Goal: Find specific page/section: Find specific page/section

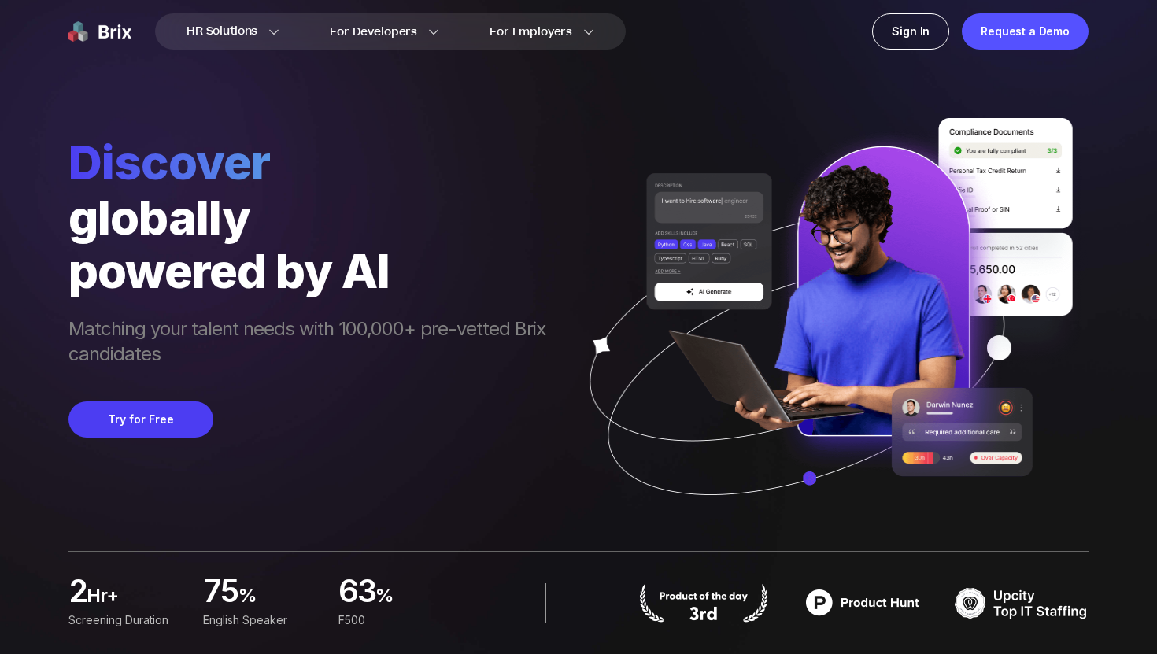
click at [365, 161] on span "Discover" at bounding box center [314, 162] width 493 height 57
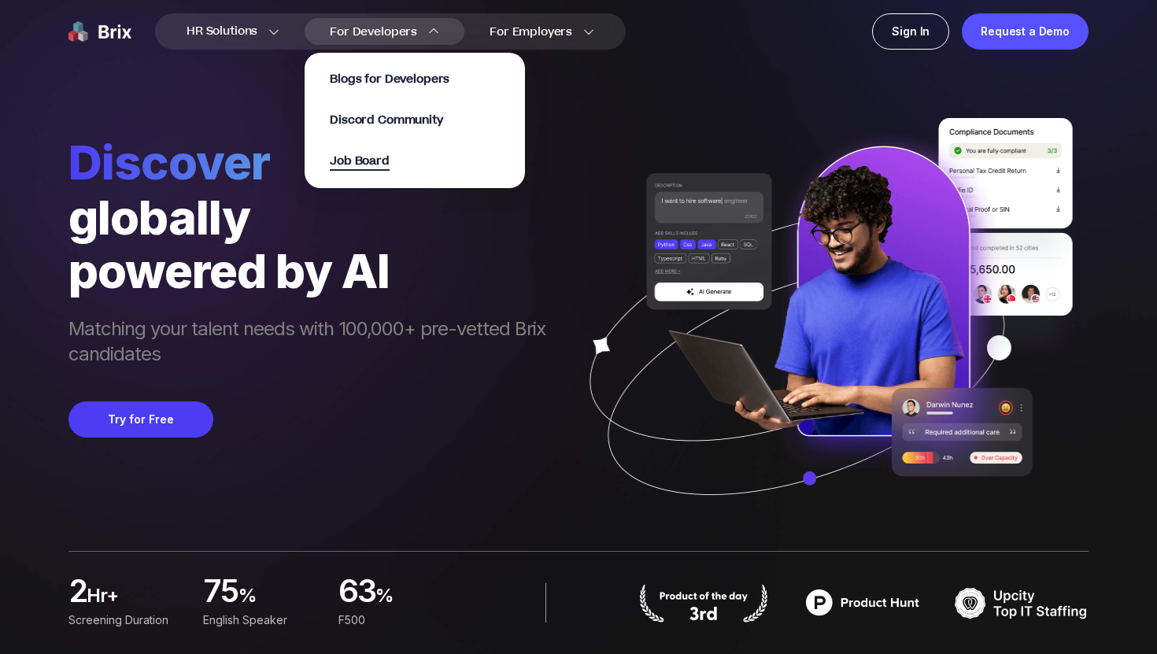
click at [374, 161] on span "Job Board" at bounding box center [360, 162] width 60 height 18
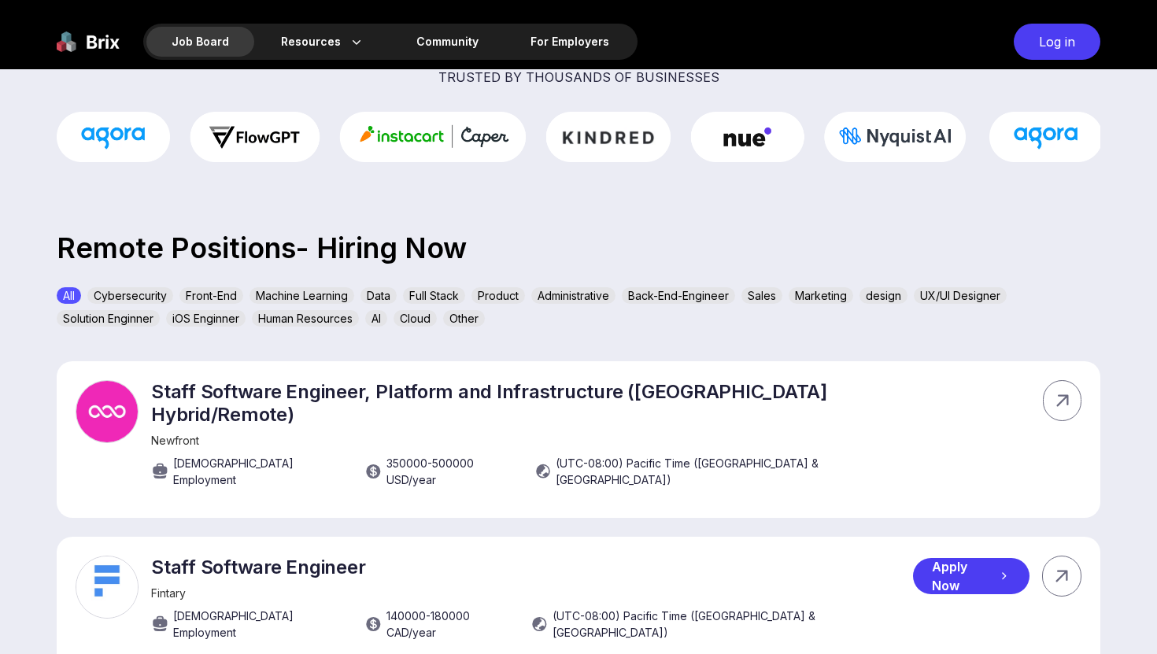
scroll to position [380, 0]
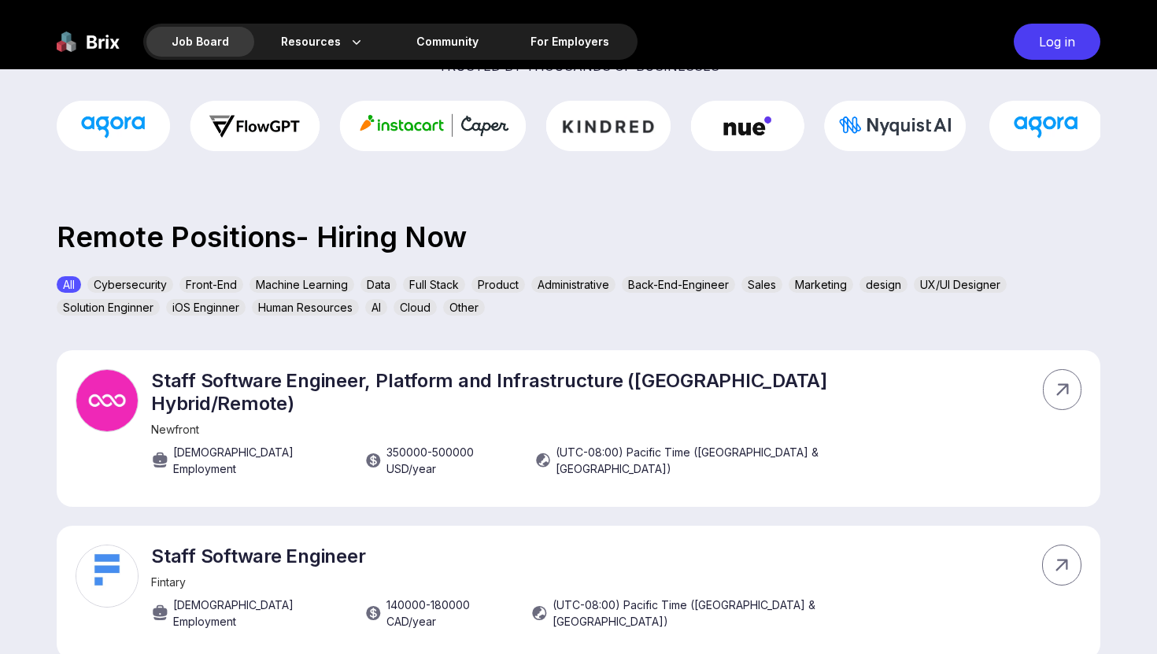
click at [378, 311] on div "AI" at bounding box center [376, 307] width 22 height 17
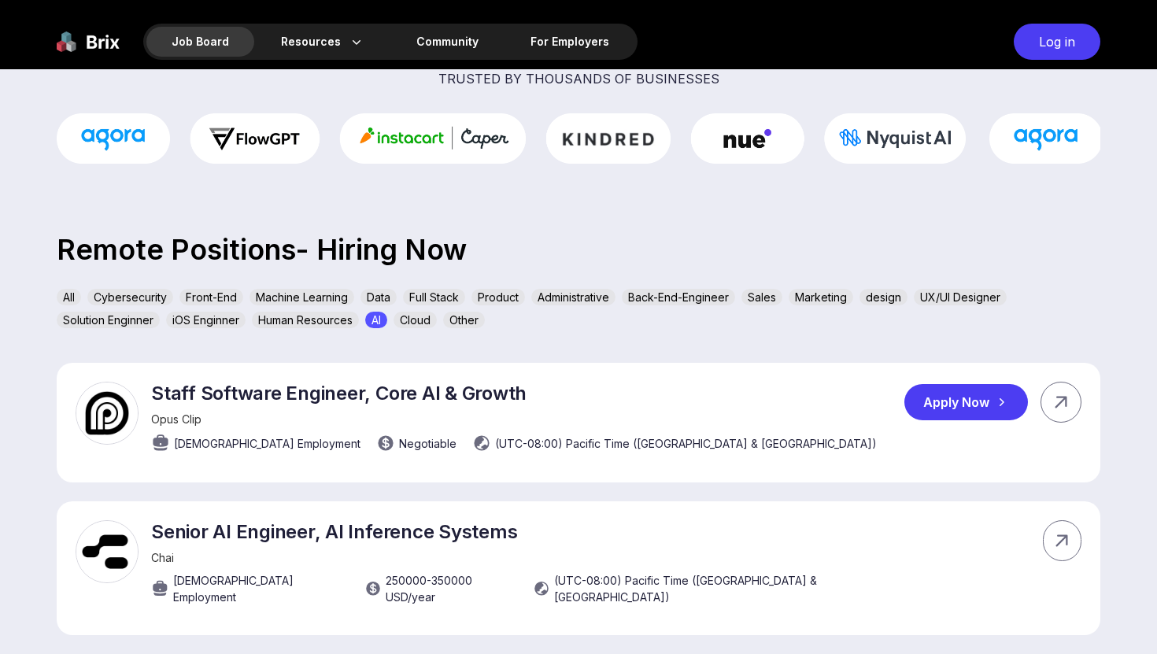
scroll to position [361, 0]
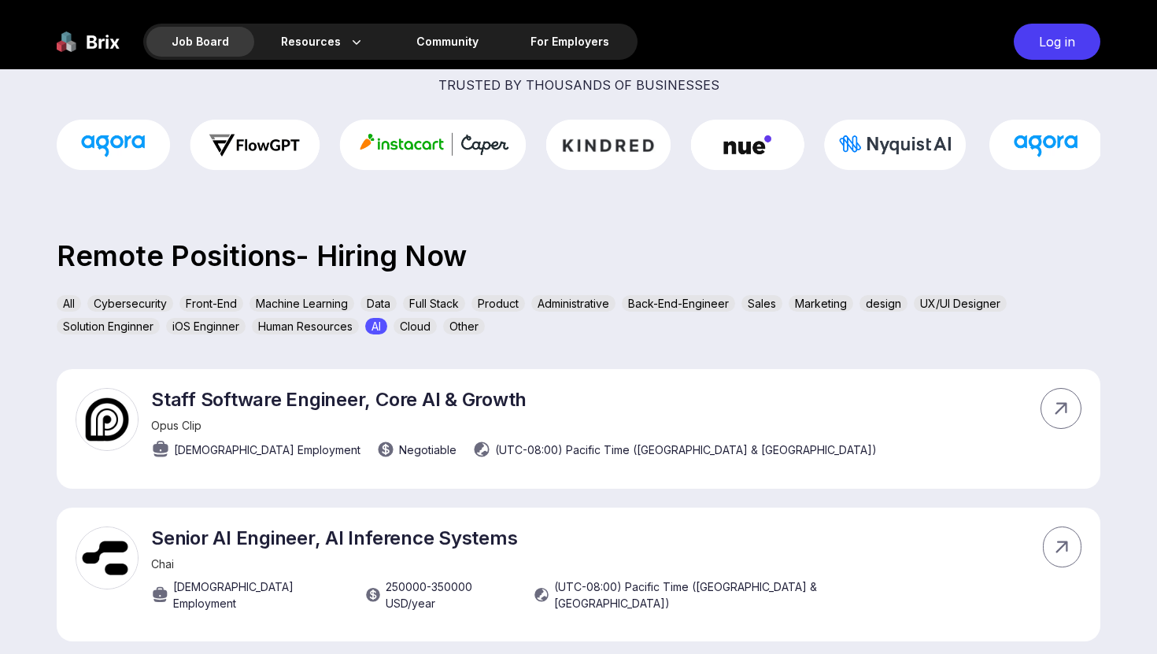
click at [774, 299] on div "Sales" at bounding box center [761, 303] width 41 height 17
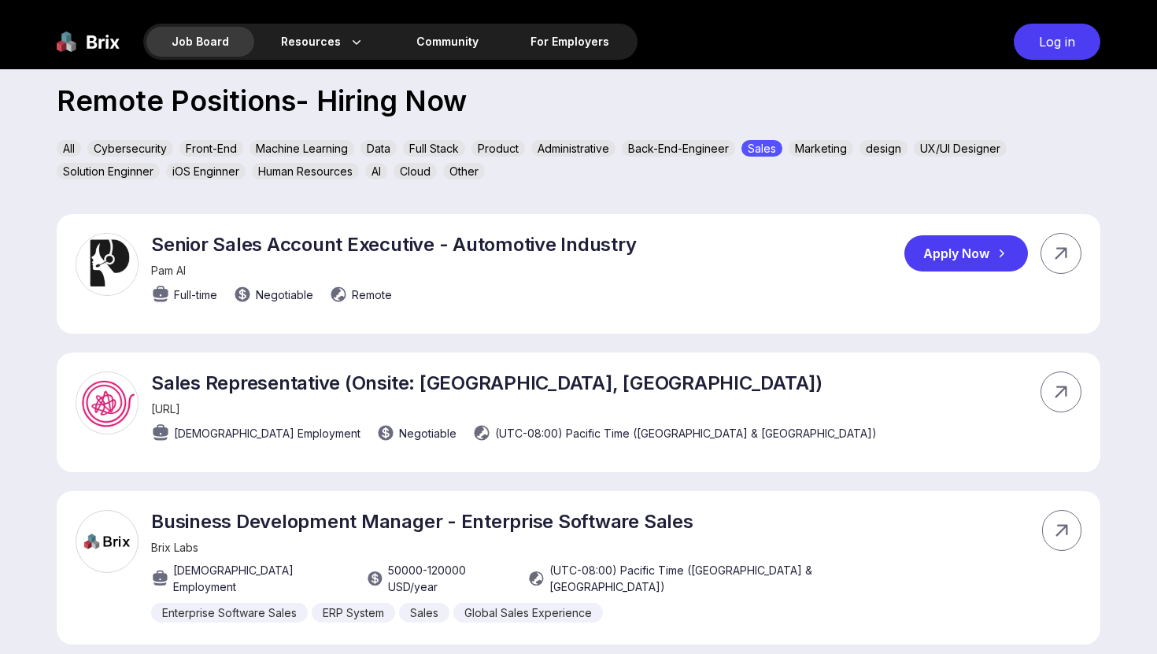
scroll to position [494, 0]
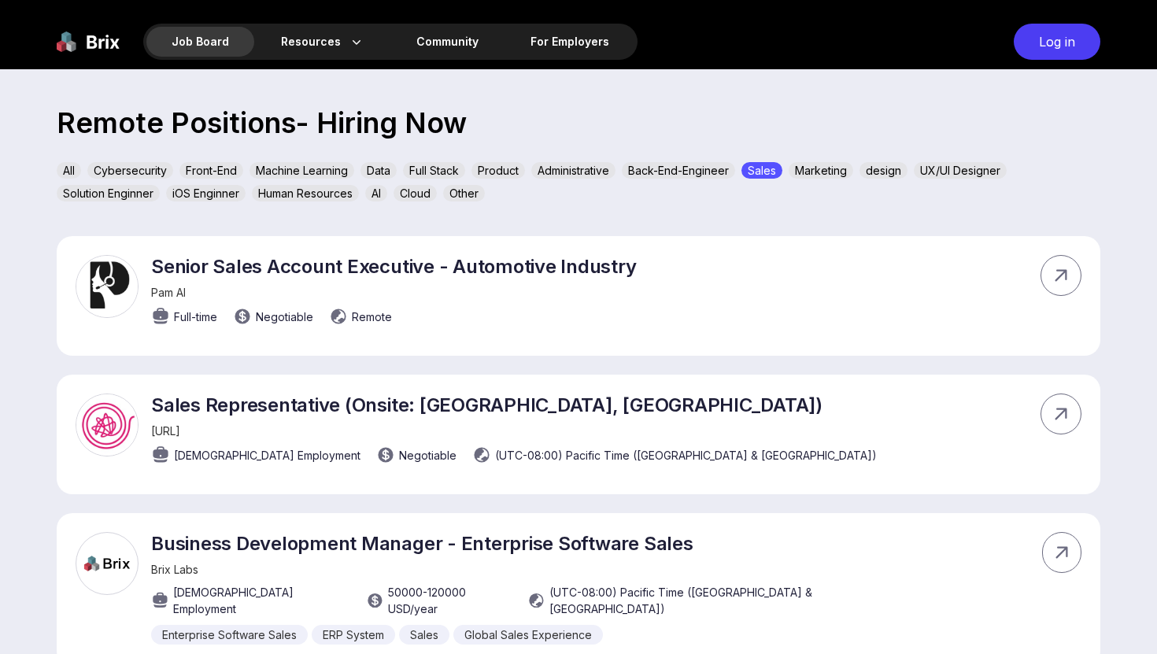
click at [566, 165] on div "Administrative" at bounding box center [573, 170] width 84 height 17
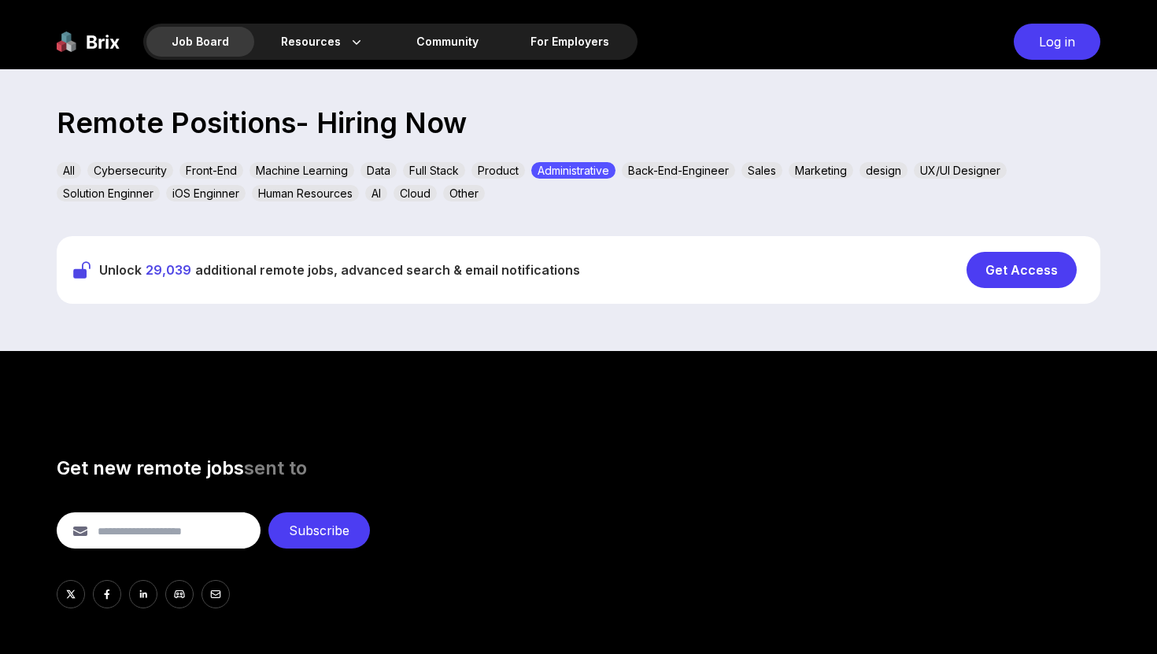
click at [331, 194] on div "Human Resources" at bounding box center [305, 193] width 107 height 17
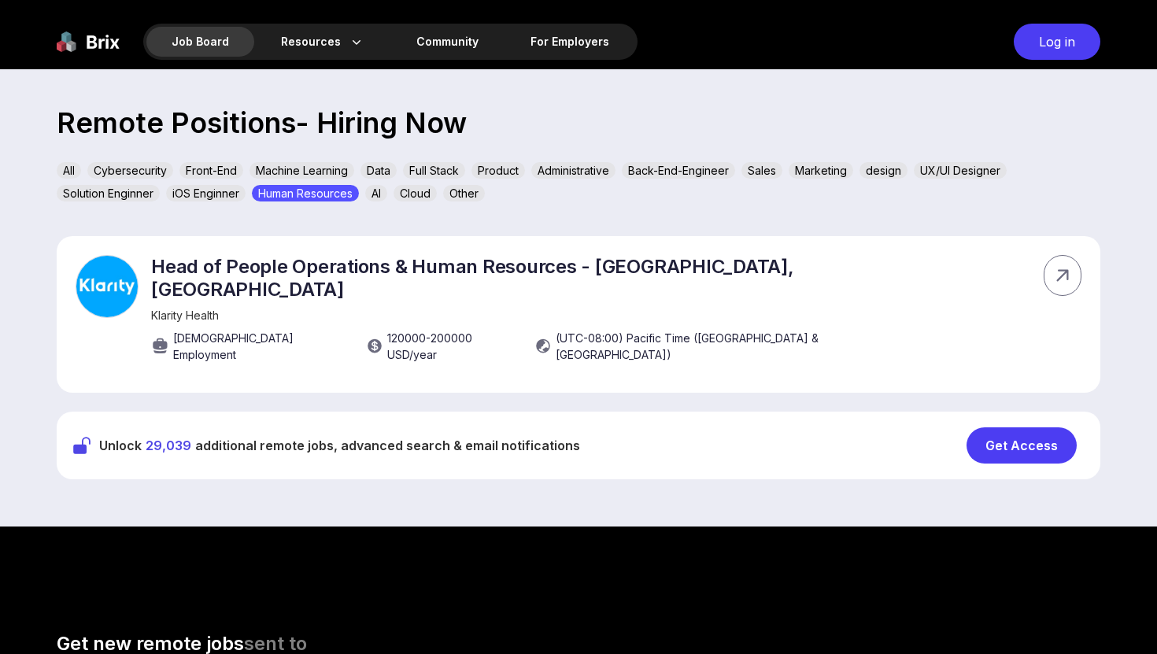
click at [468, 193] on div "Other" at bounding box center [464, 193] width 42 height 17
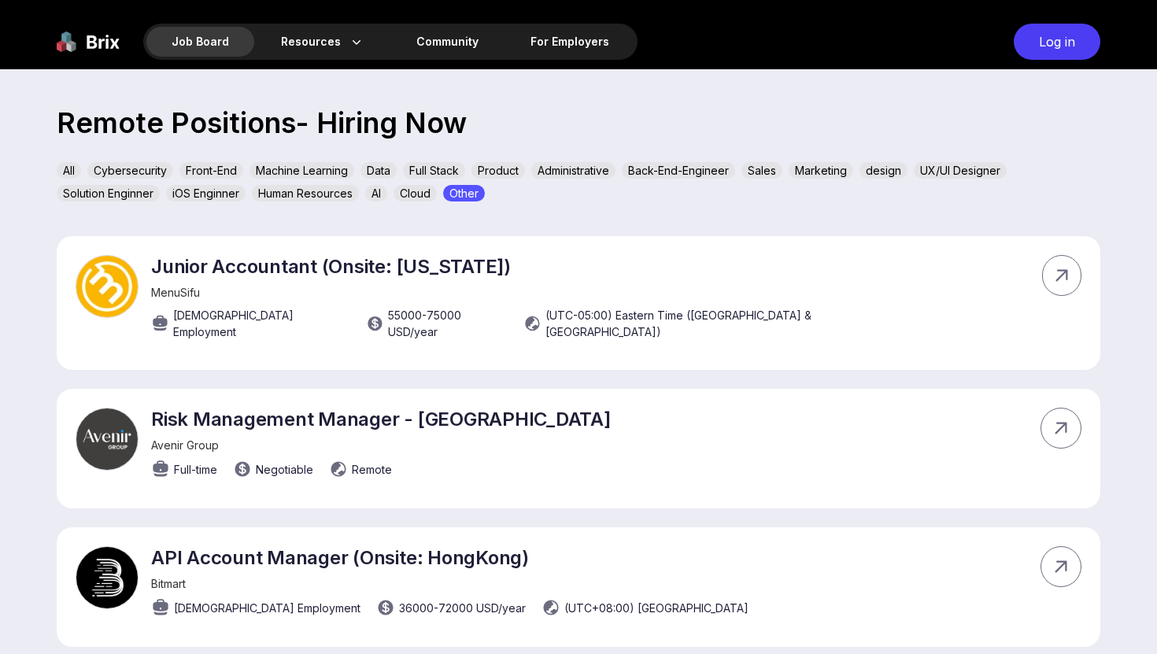
click at [826, 169] on div "Marketing" at bounding box center [821, 170] width 65 height 17
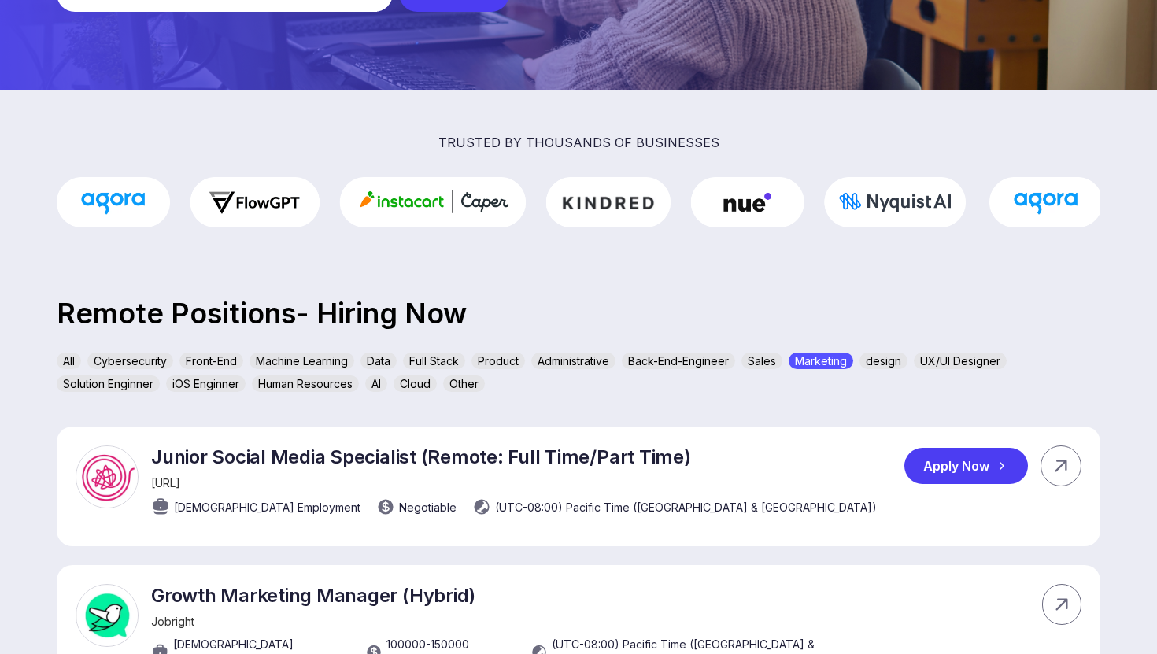
scroll to position [320, 0]
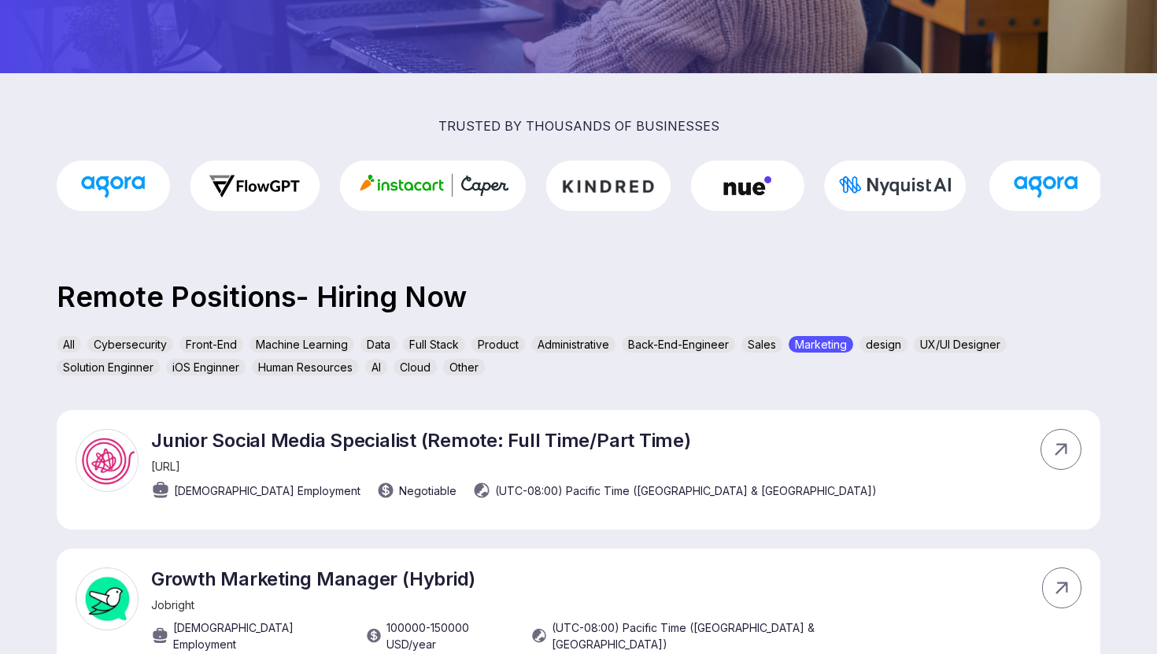
click at [468, 367] on div "Other" at bounding box center [464, 367] width 42 height 17
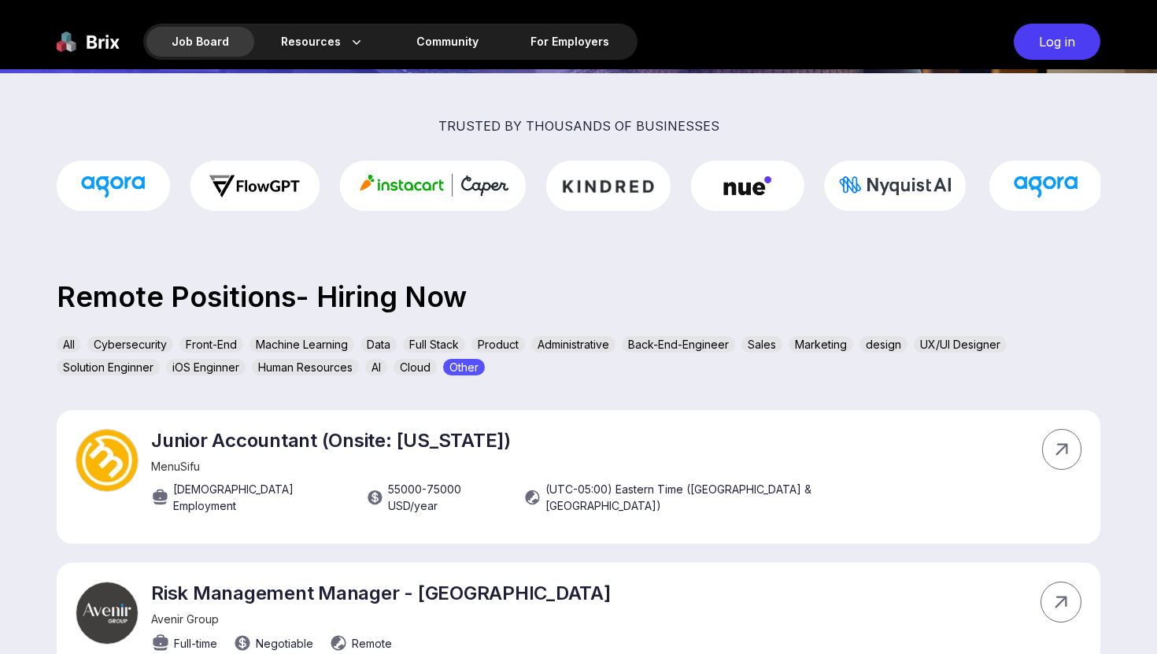
scroll to position [399, 0]
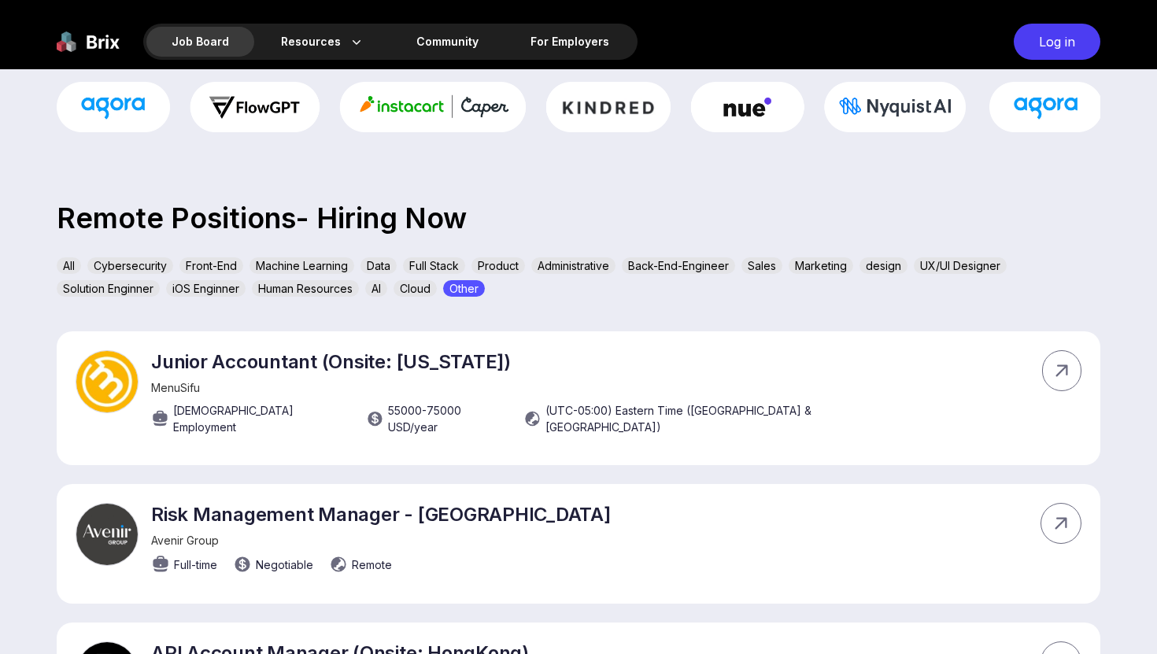
click at [379, 287] on div "AI" at bounding box center [376, 288] width 22 height 17
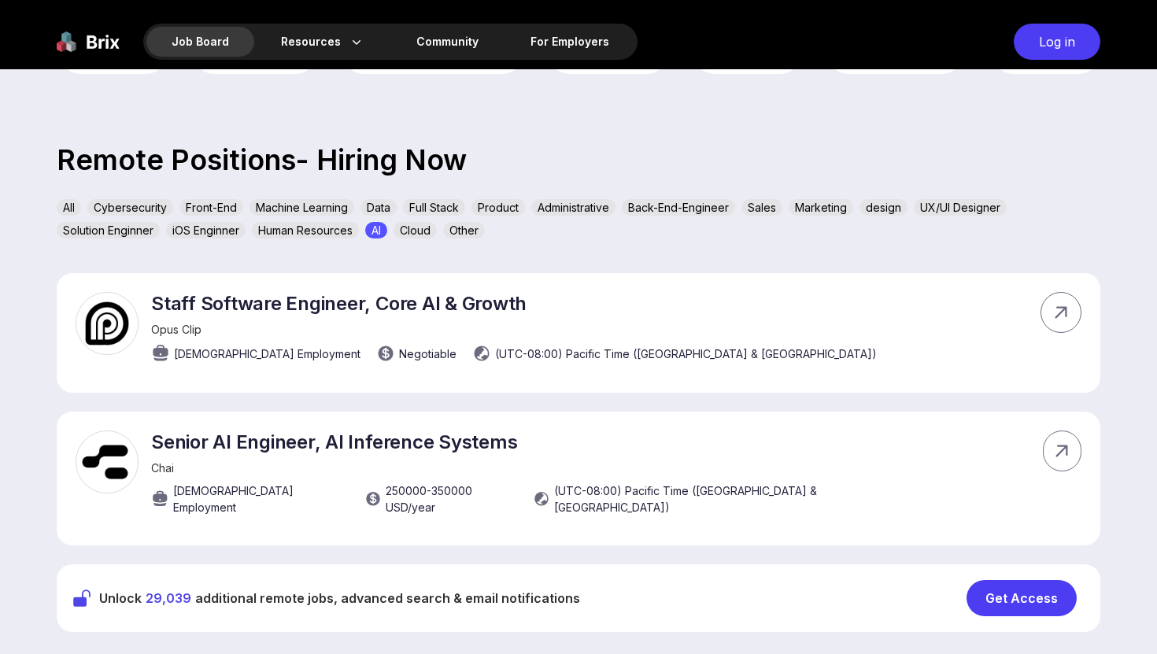
scroll to position [447, 0]
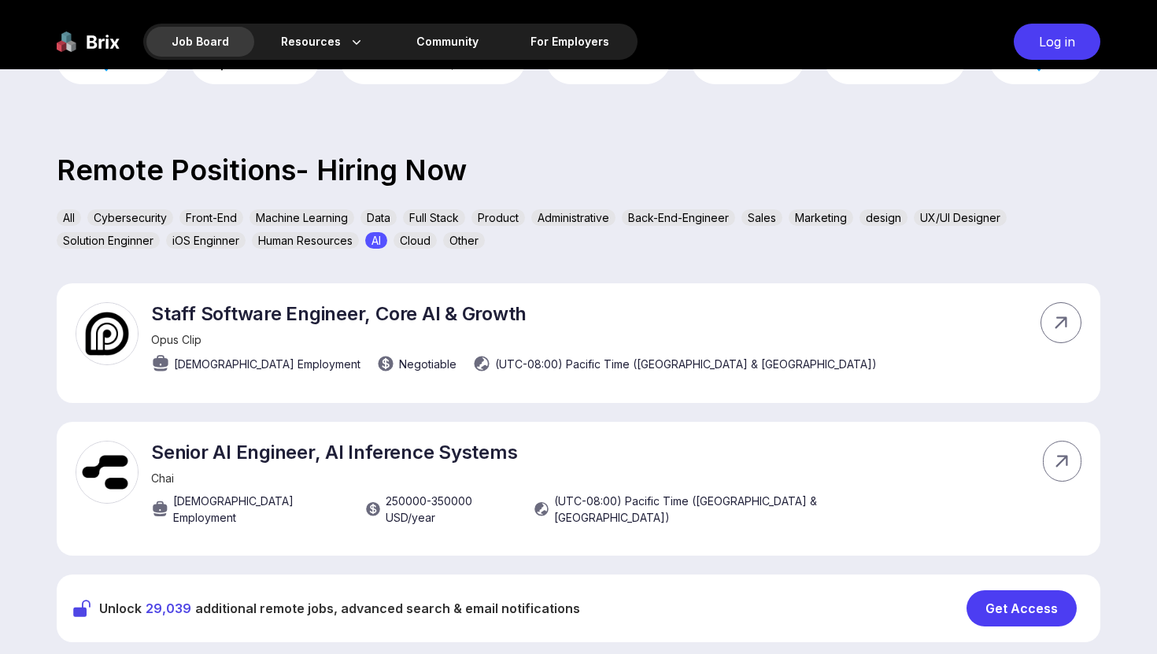
click at [505, 218] on div "Product" at bounding box center [498, 217] width 54 height 17
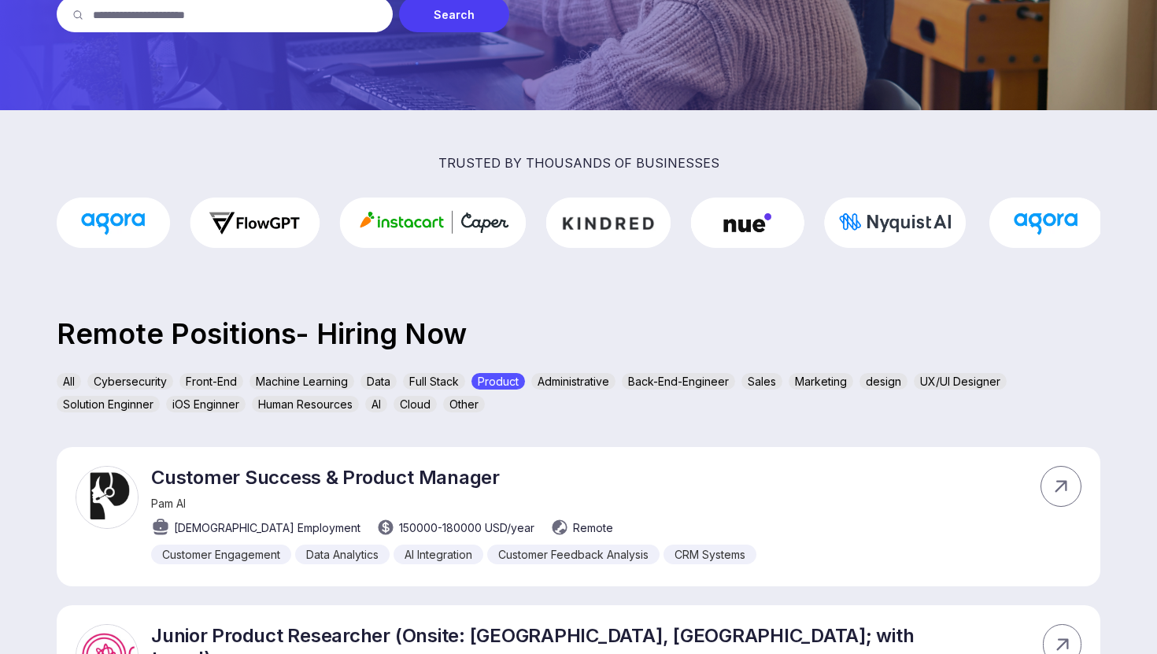
scroll to position [282, 0]
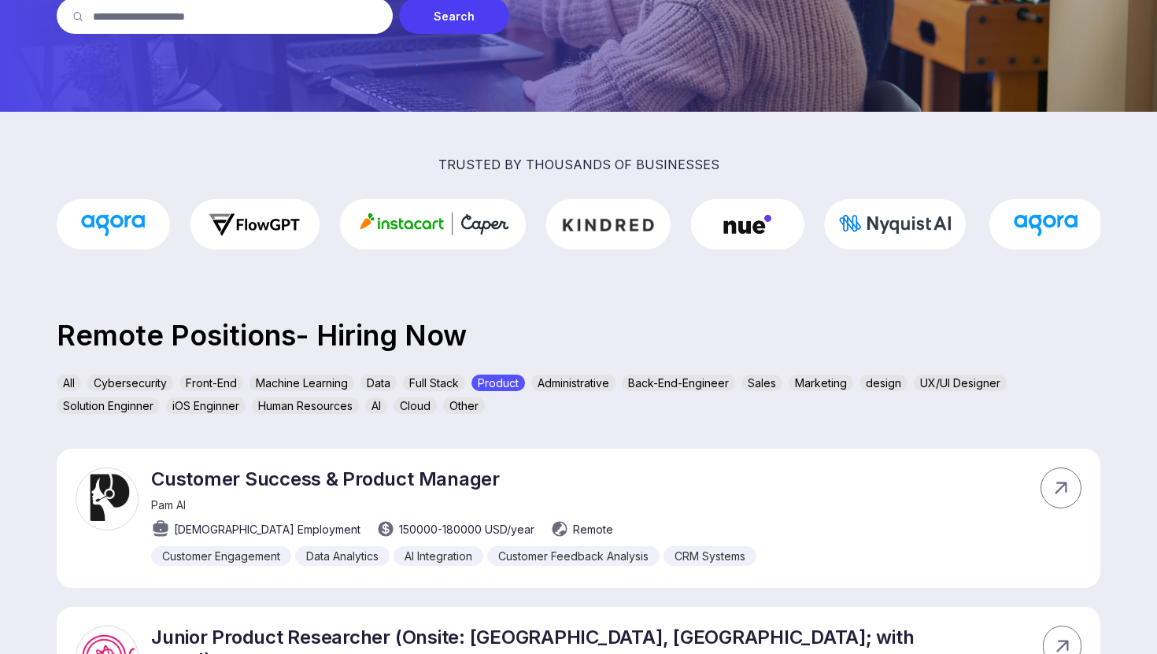
click at [302, 407] on div "Human Resources" at bounding box center [305, 405] width 107 height 17
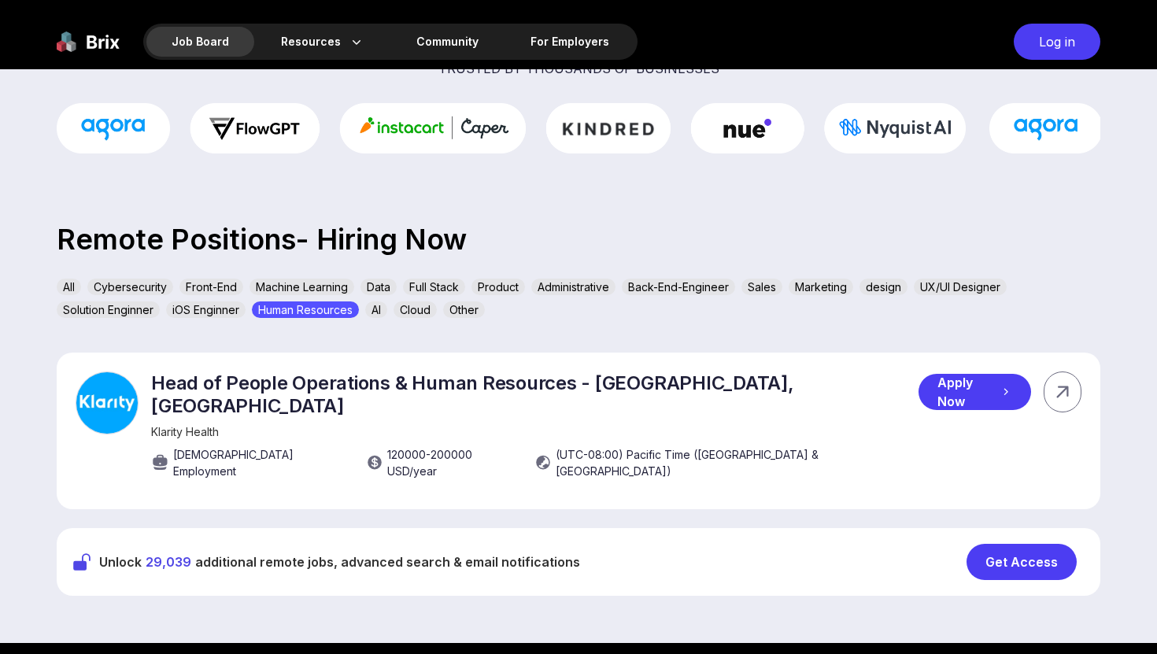
scroll to position [375, 0]
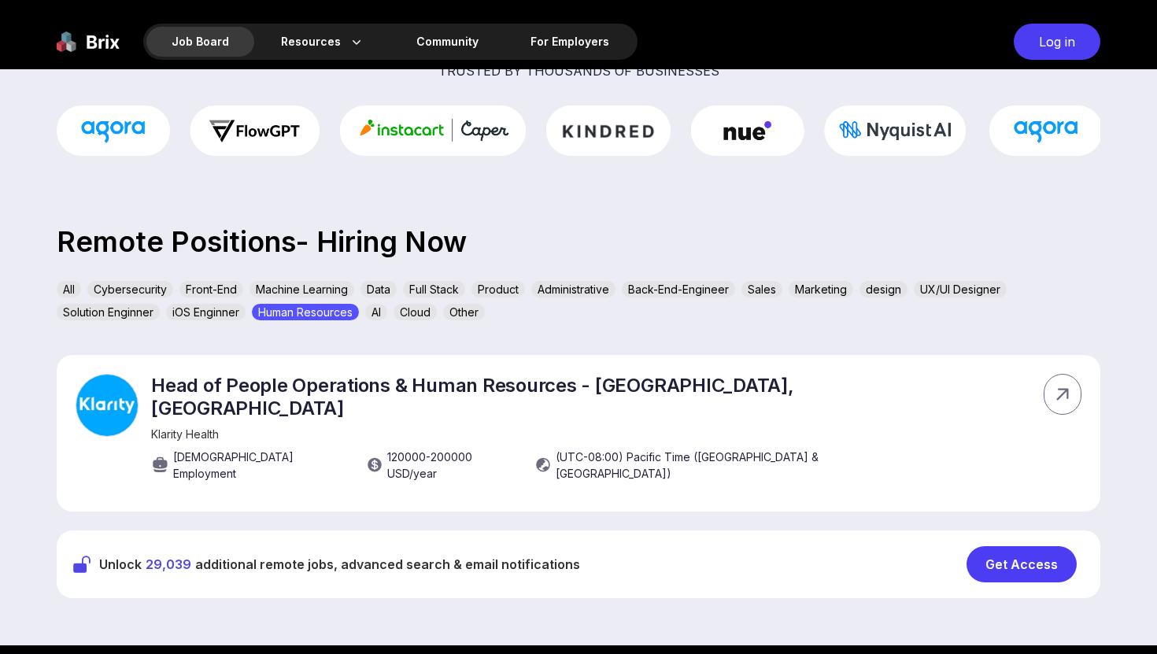
click at [588, 286] on div "Administrative" at bounding box center [573, 289] width 84 height 17
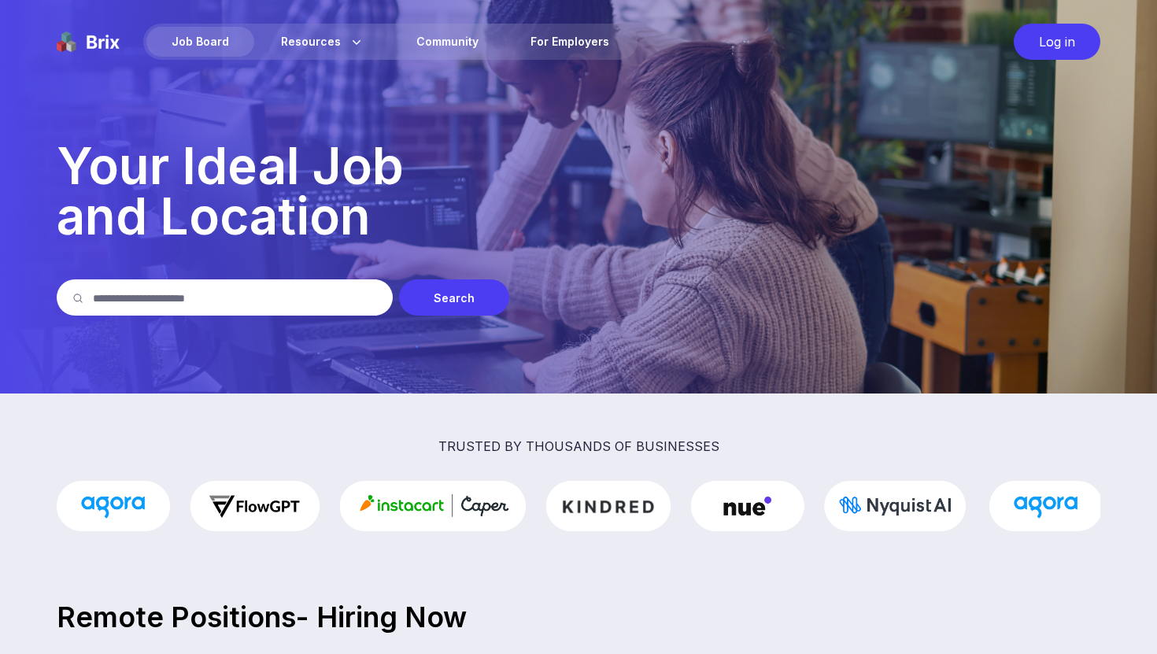
scroll to position [95, 0]
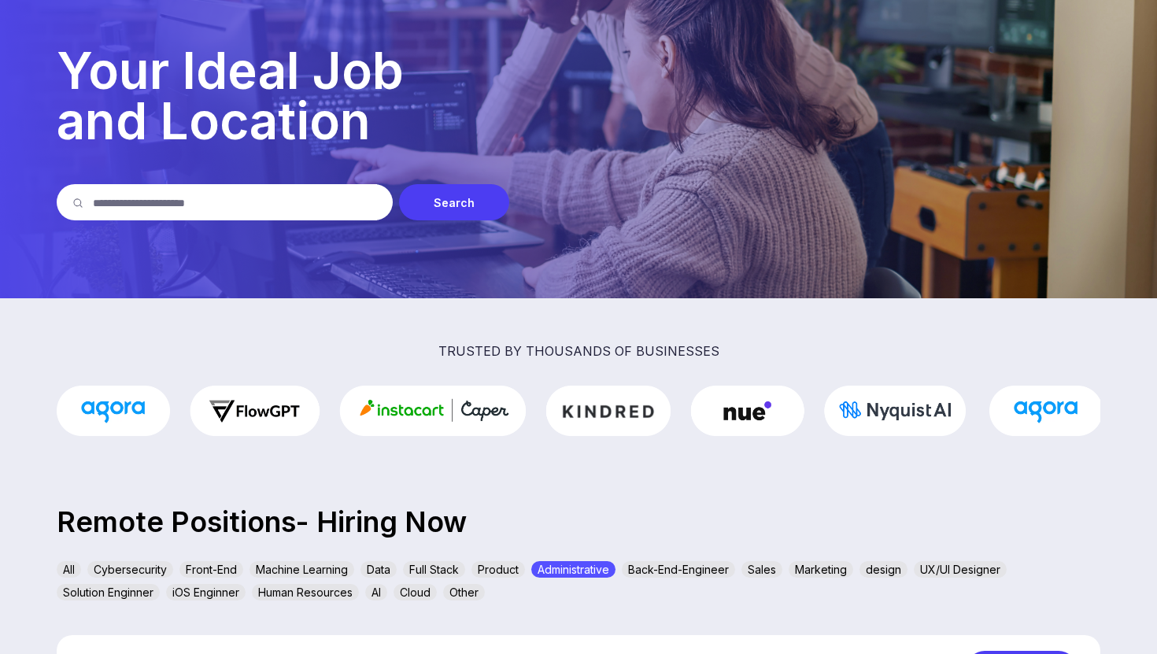
click at [312, 207] on input "text" at bounding box center [235, 202] width 284 height 36
type input "**"
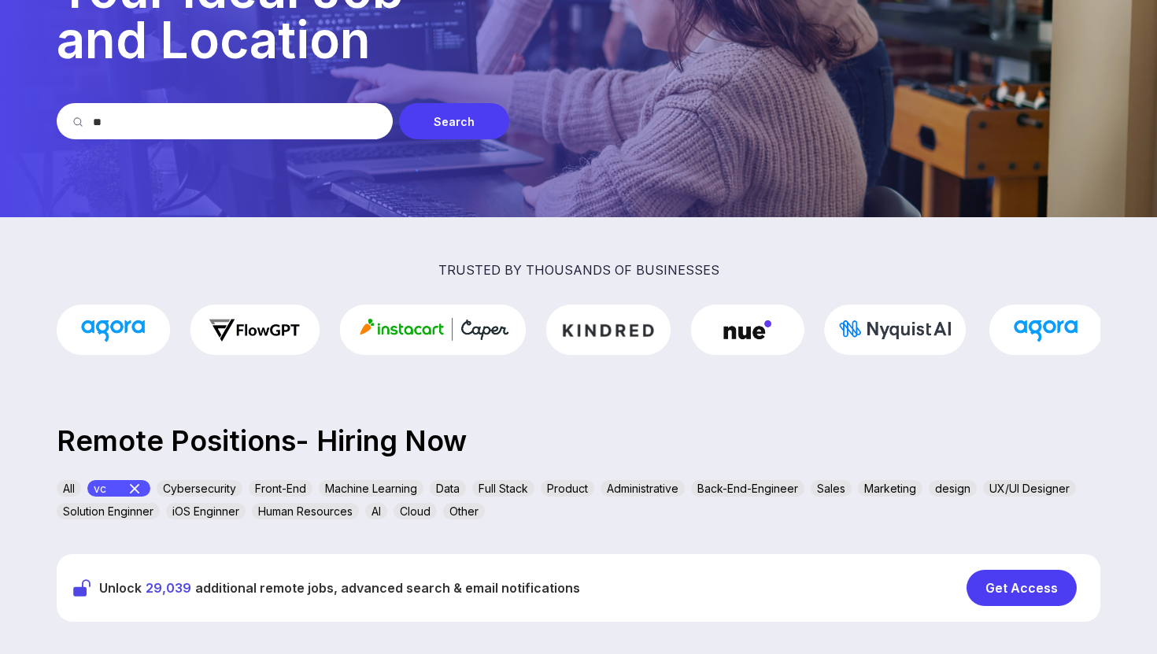
scroll to position [176, 0]
drag, startPoint x: 141, startPoint y: 121, endPoint x: 31, endPoint y: 118, distance: 110.2
click at [31, 120] on section "Job Board Resources About Us Blog Community For Employers Log in Your Ideal Job…" at bounding box center [578, 21] width 1157 height 394
